Goal: Find specific page/section: Find specific page/section

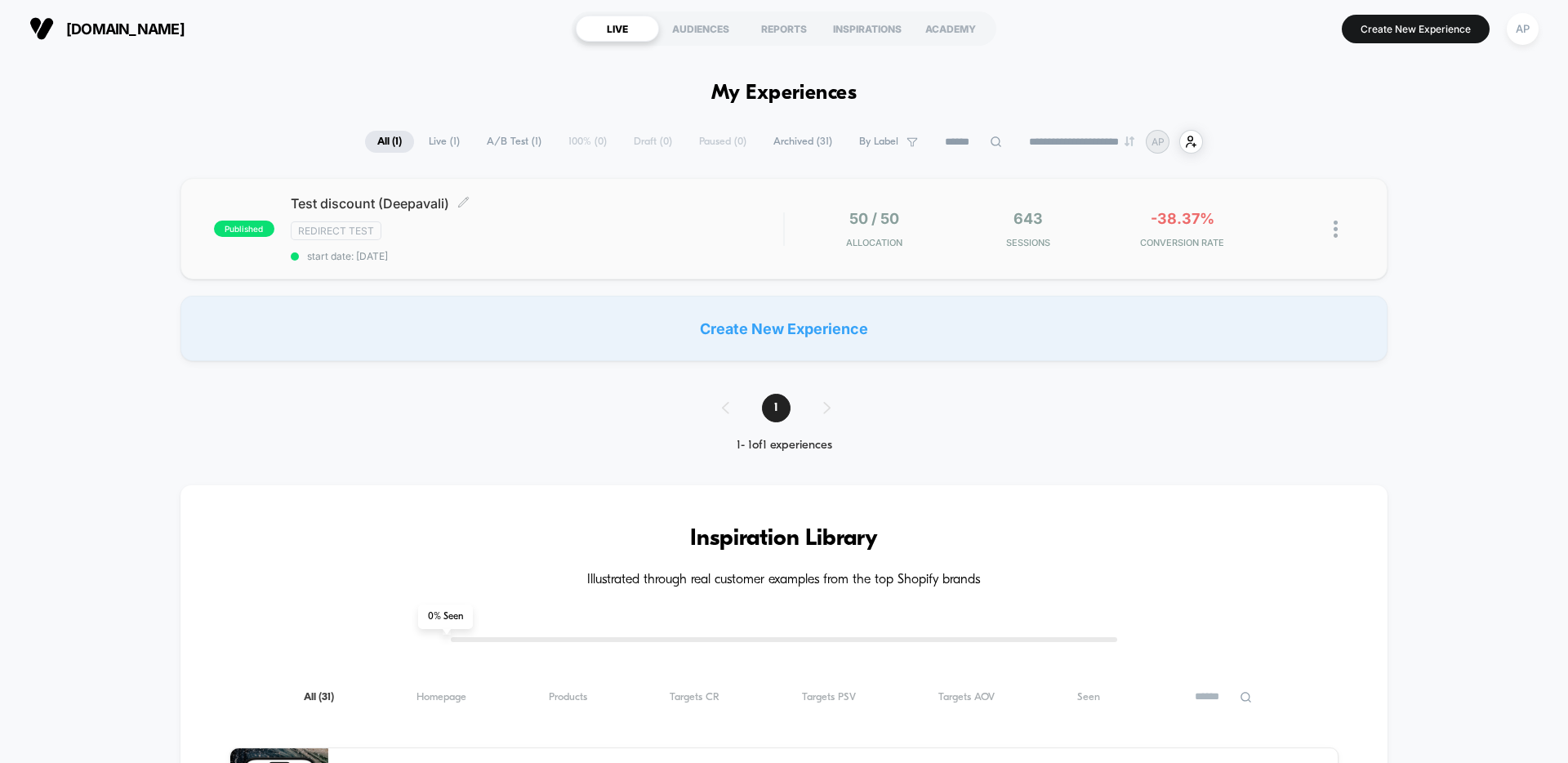
click at [749, 248] on div "Test discount (Deepavali) Click to edit experience details Click to edit experi…" at bounding box center [537, 228] width 492 height 67
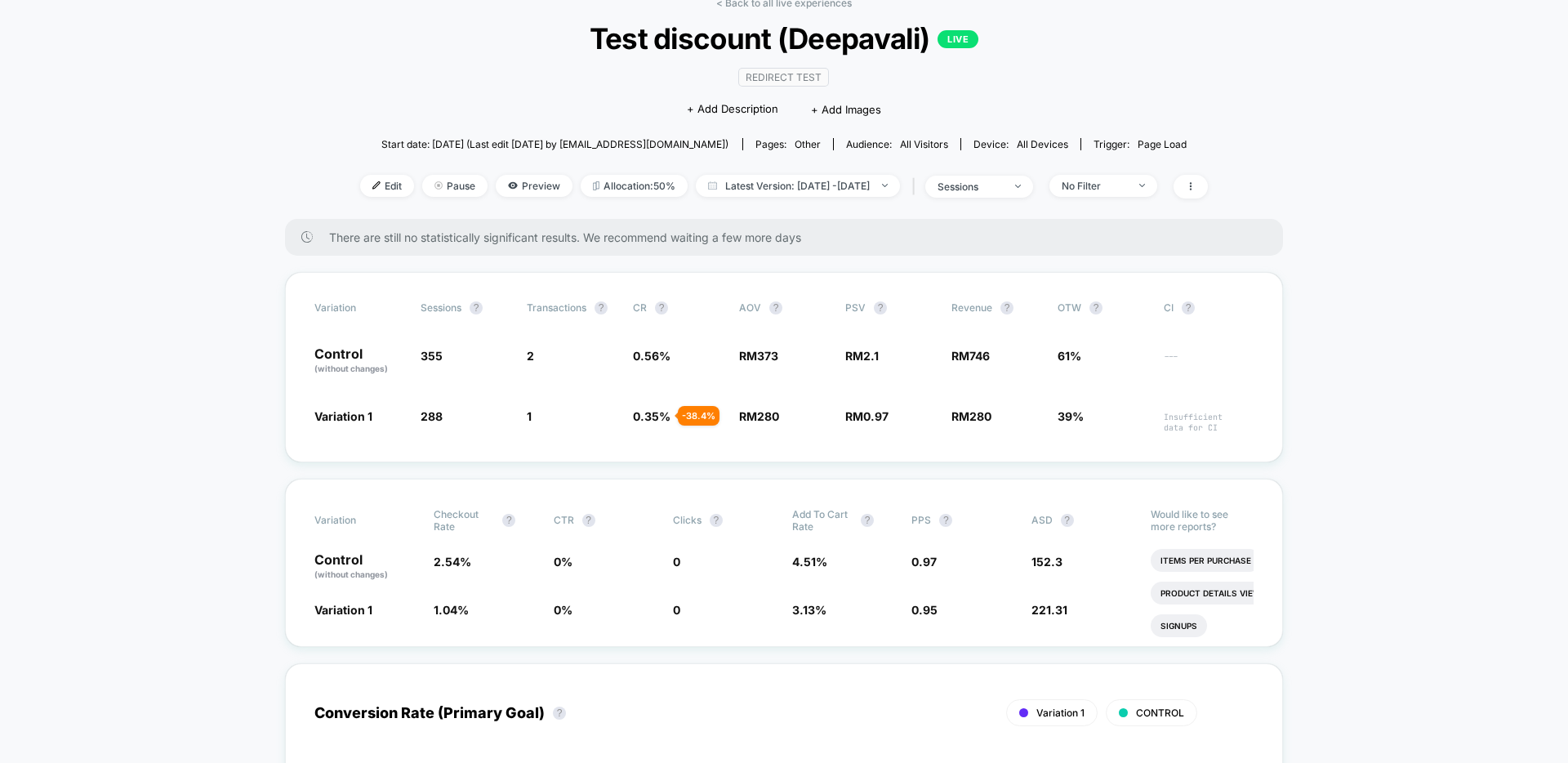
scroll to position [91, 0]
